Goal: Information Seeking & Learning: Find contact information

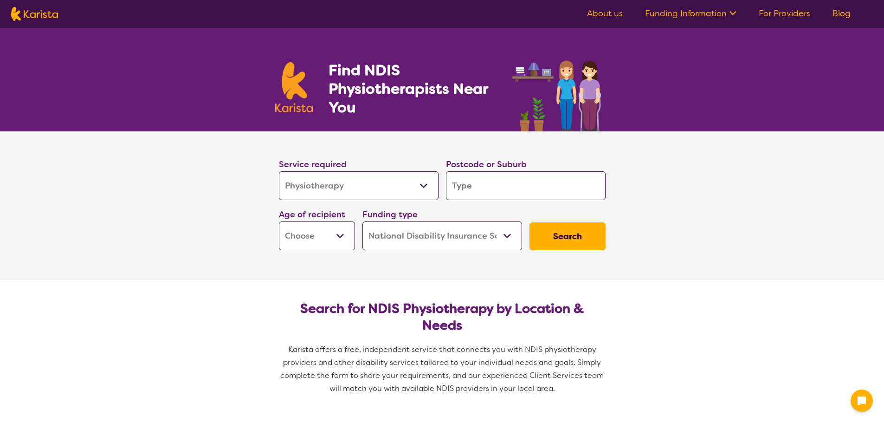
select select "Physiotherapy"
select select "NDIS"
select select "Physiotherapy"
select select "NDIS"
select select "Exercise physiology"
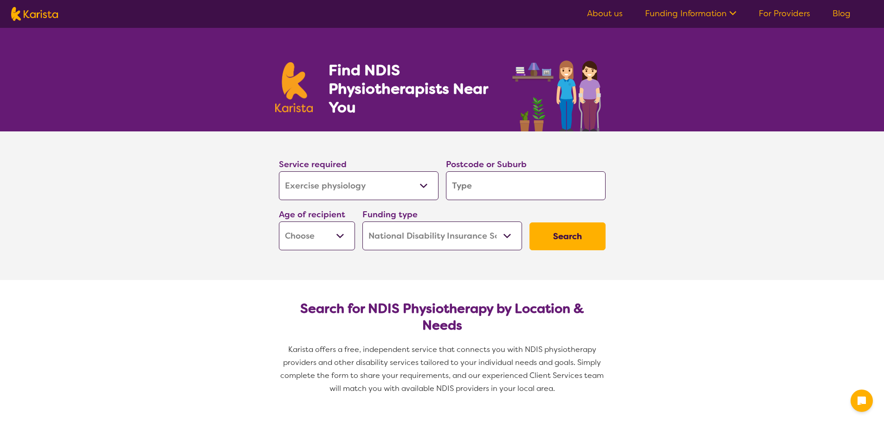
click at [279, 171] on select "Allied Health Assistant Assessment ([MEDICAL_DATA] or [MEDICAL_DATA]) Behaviour…" at bounding box center [359, 185] width 160 height 29
select select "Exercise physiology"
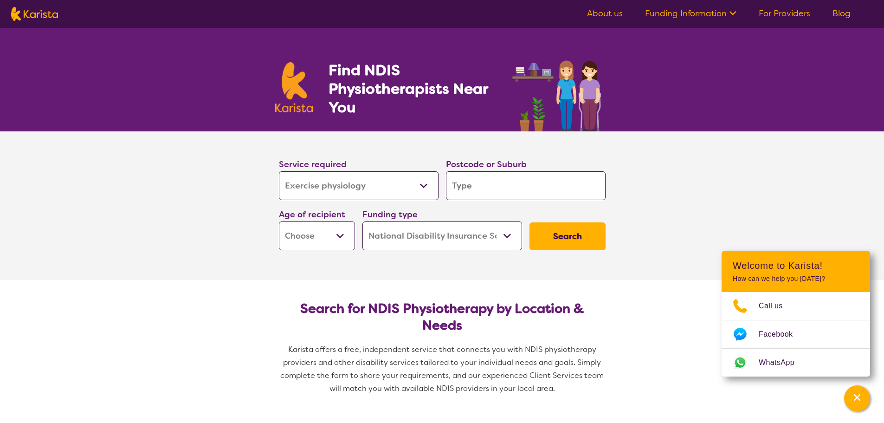
click at [484, 184] on input "search" at bounding box center [526, 185] width 160 height 29
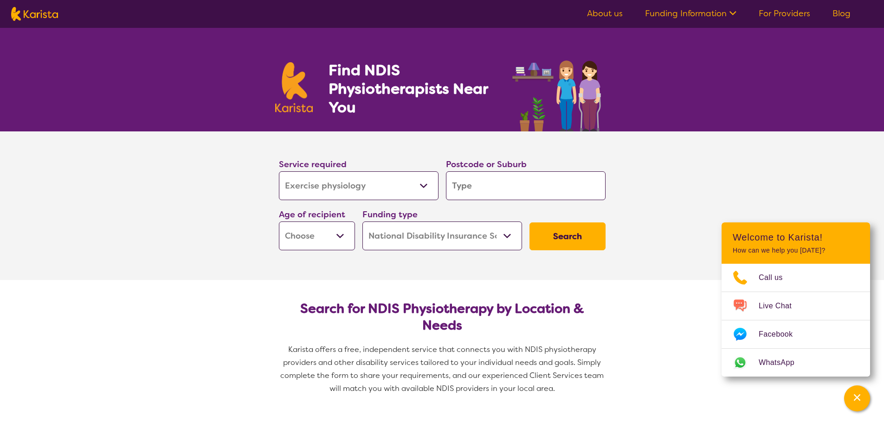
click at [474, 186] on input "search" at bounding box center [526, 185] width 160 height 29
type input "B"
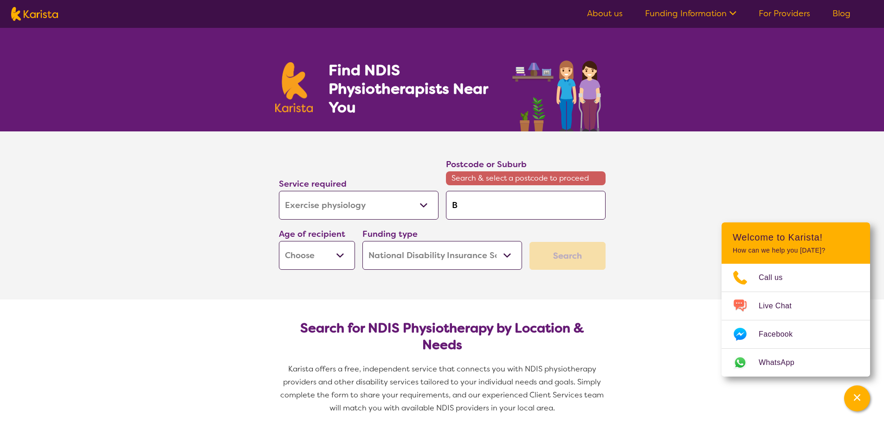
type input "Be"
type input "[PERSON_NAME]"
type input "Beve"
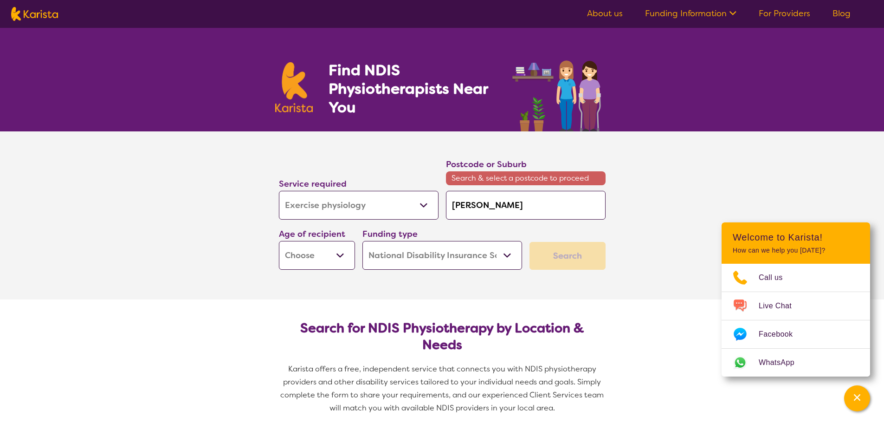
type input "Beve"
type input "[PERSON_NAME]"
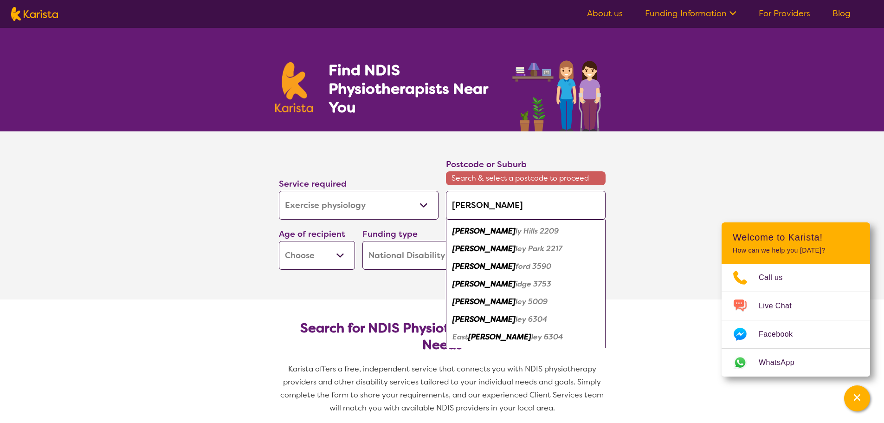
type input "Beverl"
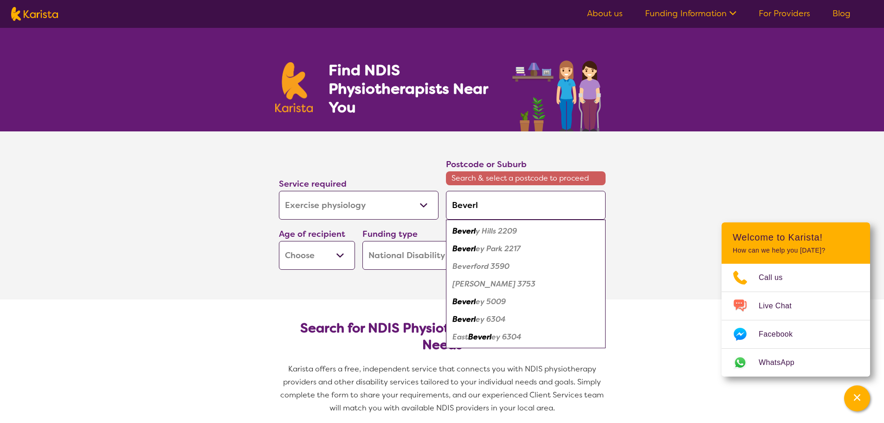
type input "[PERSON_NAME]"
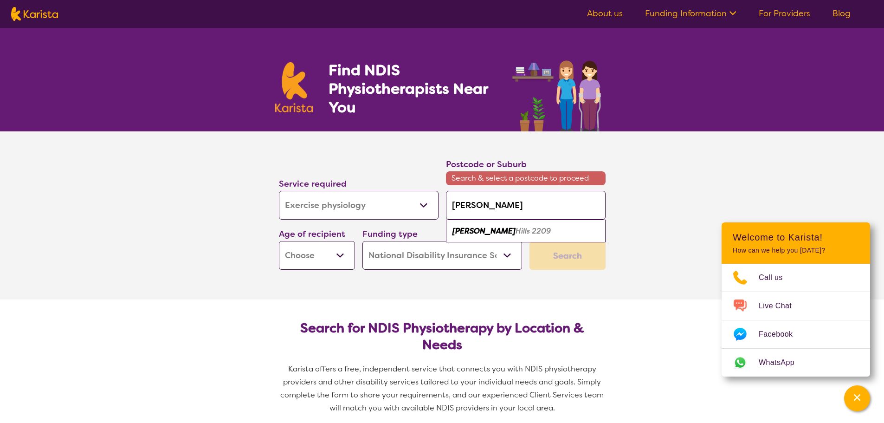
type input "[PERSON_NAME]"
type input "[PERSON_NAME] sa"
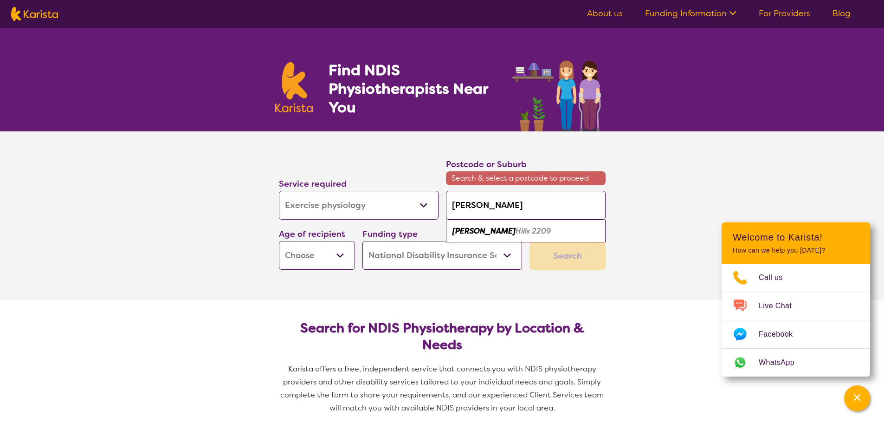
type input "[PERSON_NAME] sa"
click at [340, 256] on select "Early Childhood - 0 to 9 Child - 10 to 11 Adolescent - 12 to 17 Adult - 18 to 6…" at bounding box center [317, 255] width 76 height 29
select select "AD"
click at [279, 241] on select "Early Childhood - 0 to 9 Child - 10 to 11 Adolescent - 12 to 17 Adult - 18 to 6…" at bounding box center [317, 255] width 76 height 29
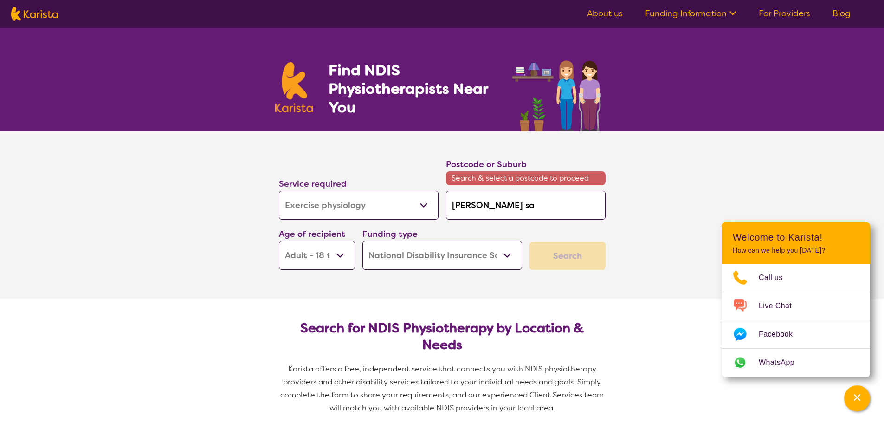
select select "AD"
click at [505, 256] on select "Home Care Package (HCP) National Disability Insurance Scheme (NDIS) I don't know" at bounding box center [442, 255] width 160 height 29
click at [362, 241] on select "Home Care Package (HCP) National Disability Insurance Scheme (NDIS) I don't know" at bounding box center [442, 255] width 160 height 29
click at [499, 204] on input "[PERSON_NAME] sa" at bounding box center [526, 205] width 160 height 29
type input "[PERSON_NAME]"
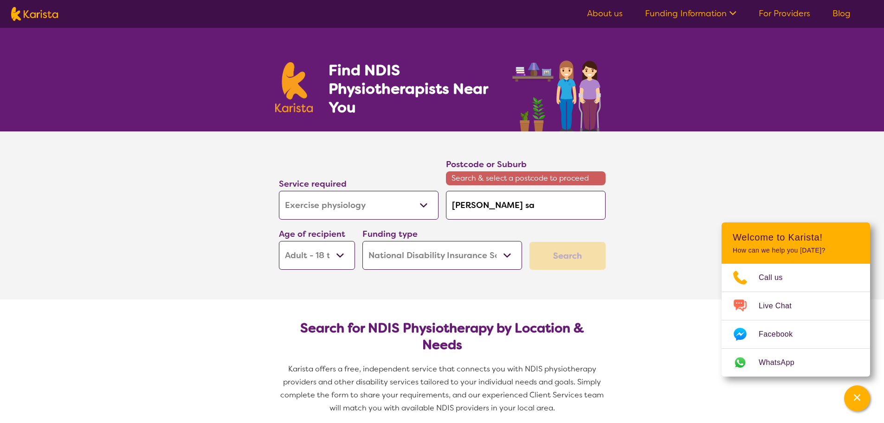
type input "[PERSON_NAME]"
type input "[PERSON_NAME] 5"
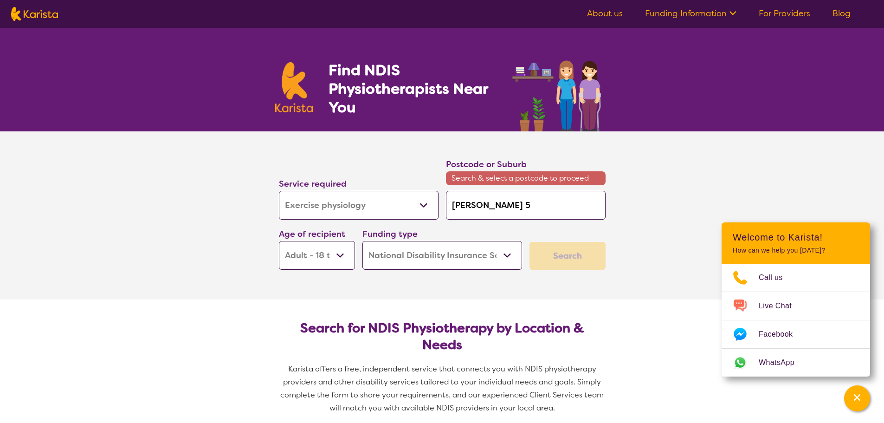
type input "[PERSON_NAME] 50"
type input "[PERSON_NAME] 500"
type input "[PERSON_NAME] 5009"
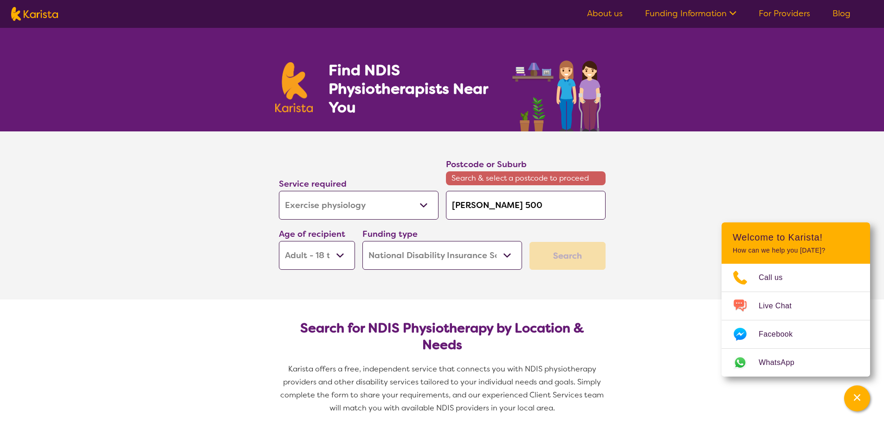
type input "[PERSON_NAME] 5009"
click at [485, 205] on input "[PERSON_NAME] 5009" at bounding box center [526, 205] width 160 height 29
type input "Beverly5009"
type input "Beverl5009"
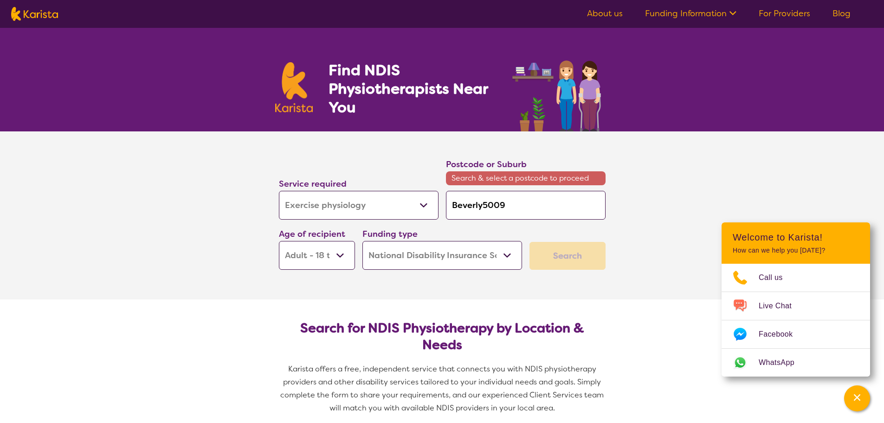
type input "Beverl5009"
type input "Bever5009"
type input "Beve5009"
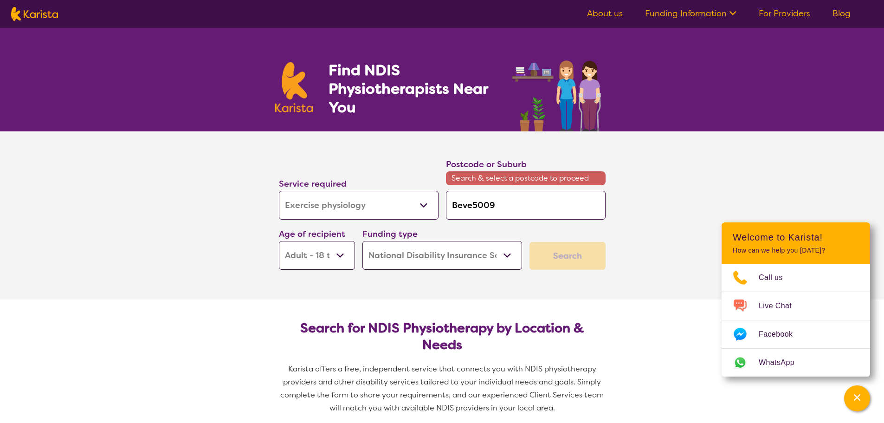
type input "Bev5009"
type input "Be5009"
type input "B5009"
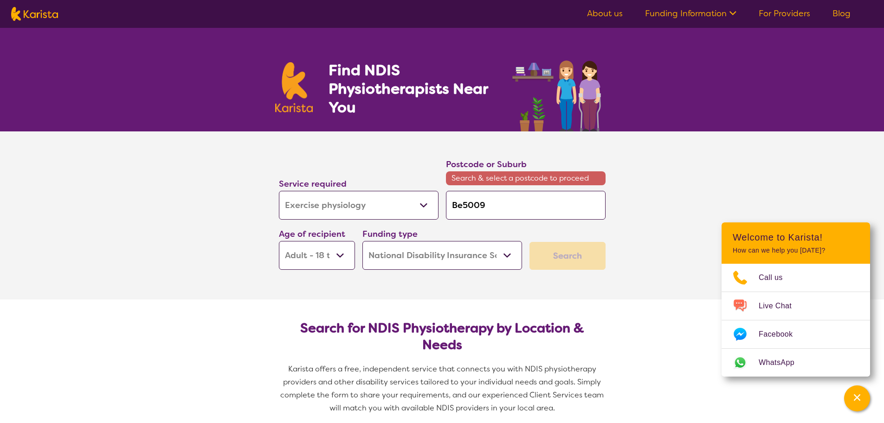
type input "B5009"
type input "5009"
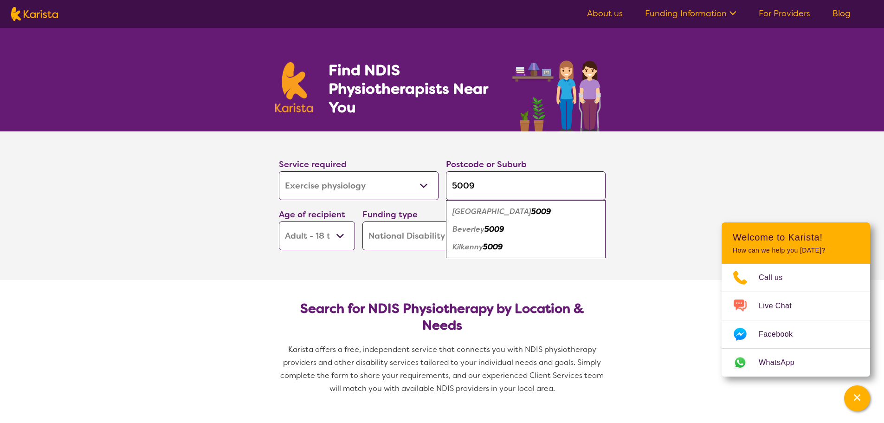
type input "5009"
click at [473, 229] on em "Beverley" at bounding box center [468, 229] width 32 height 10
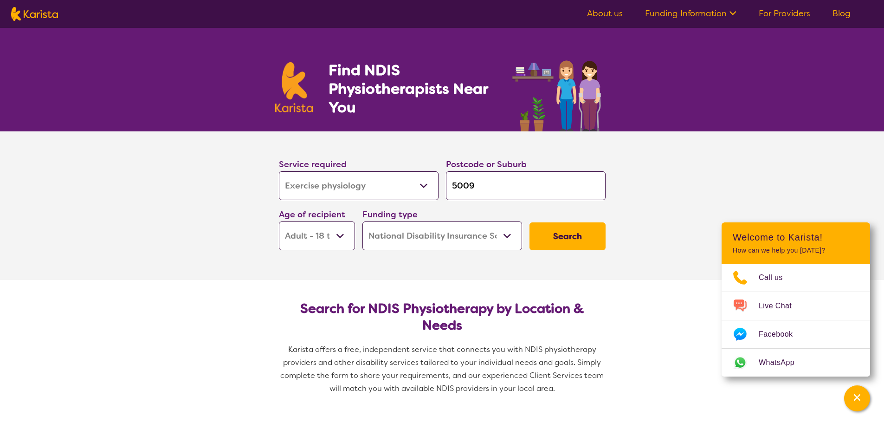
click at [565, 236] on button "Search" at bounding box center [567, 236] width 76 height 28
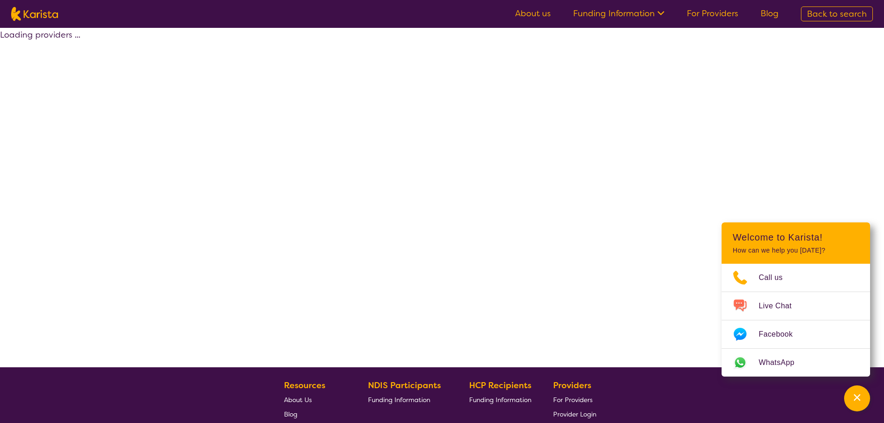
select select "by_score"
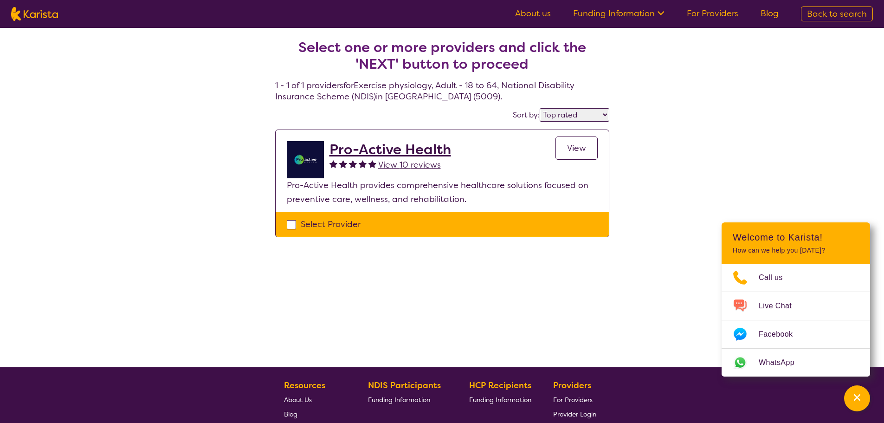
click at [575, 148] on span "View" at bounding box center [576, 147] width 19 height 11
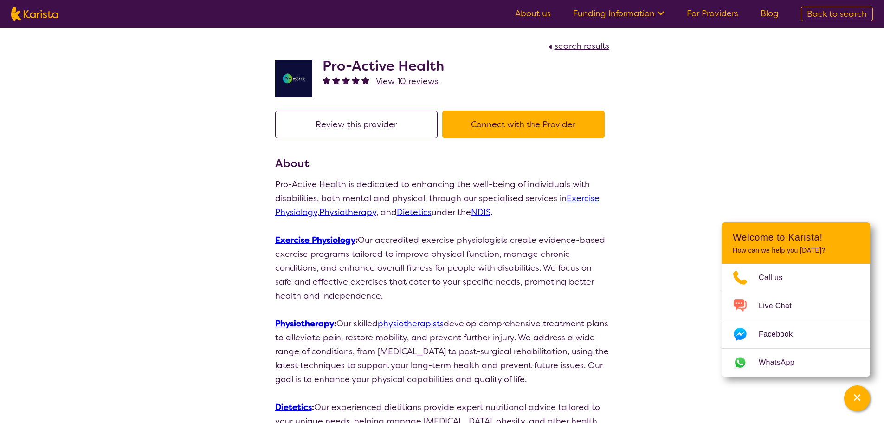
select select "by_score"
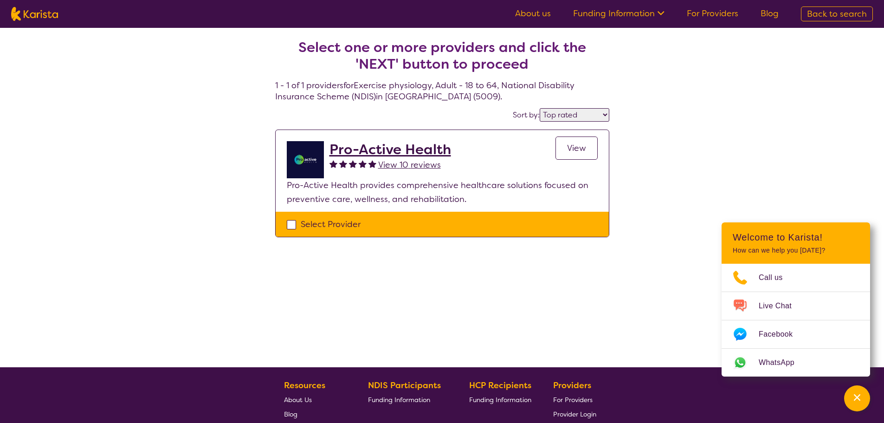
select select "Physiotherapy"
select select "AD"
select select "NDIS"
select select "Physiotherapy"
select select "AD"
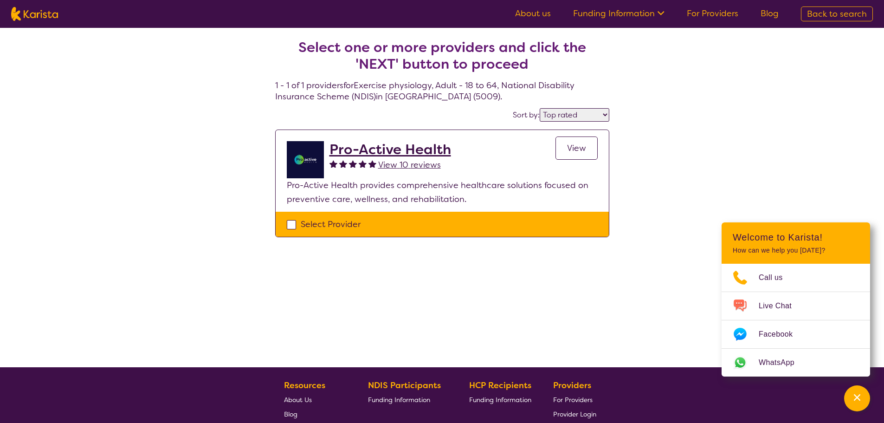
select select "NDIS"
